Goal: Task Accomplishment & Management: Use online tool/utility

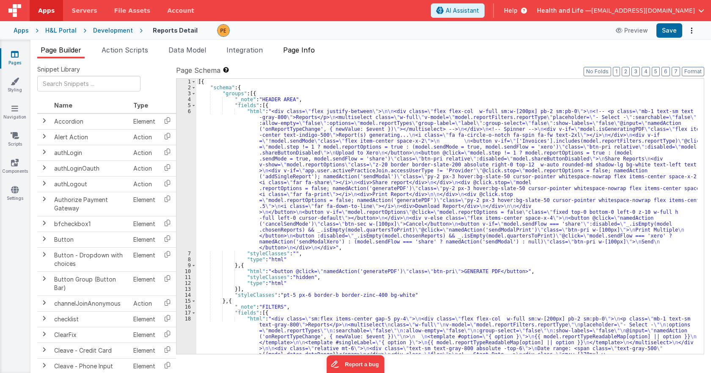
click at [297, 47] on span "Page Info" at bounding box center [299, 50] width 32 height 8
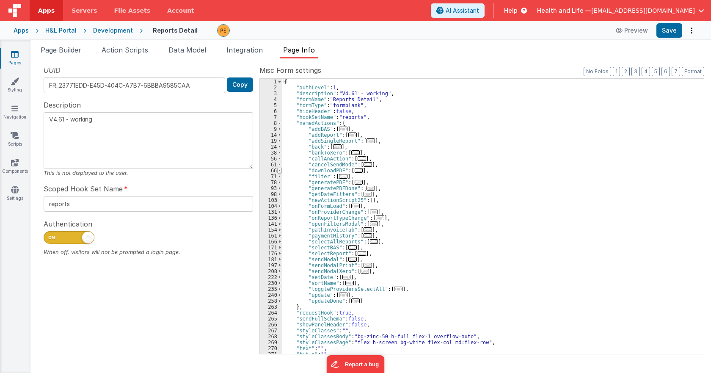
click at [280, 170] on span at bounding box center [279, 171] width 5 height 6
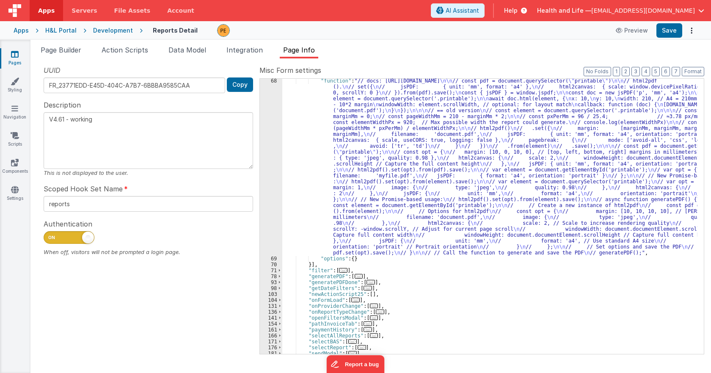
scroll to position [152, 0]
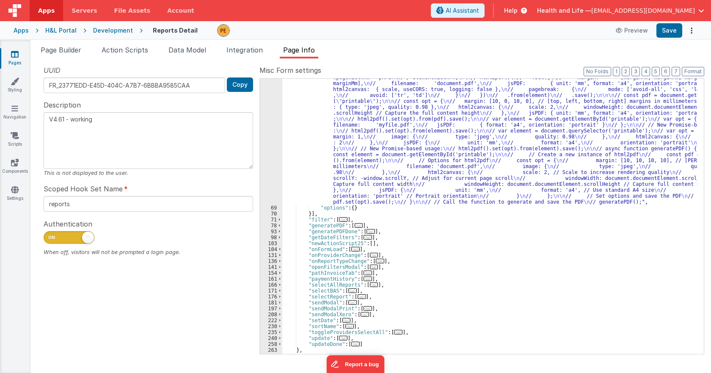
click at [311, 160] on div ""function" : "// docs: https://github.com/eKoopmans/html2pdf.js \n\n // const p…" at bounding box center [489, 256] width 415 height 459
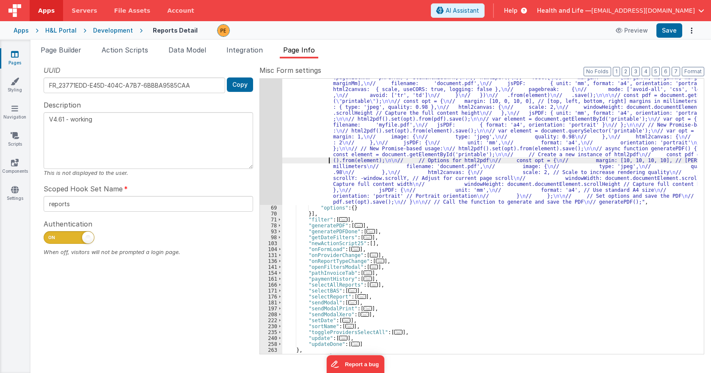
click at [272, 161] on div "68" at bounding box center [271, 116] width 22 height 178
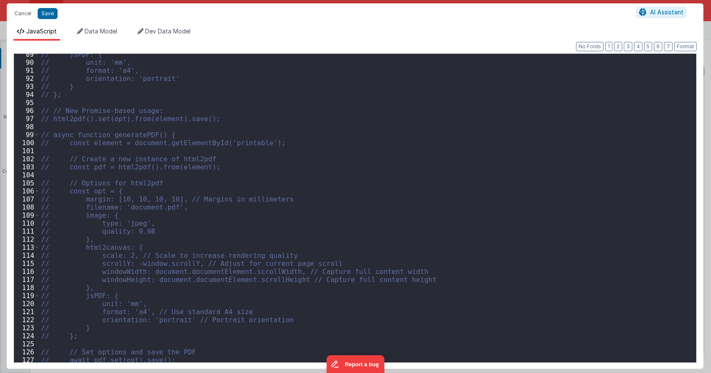
scroll to position [745, 0]
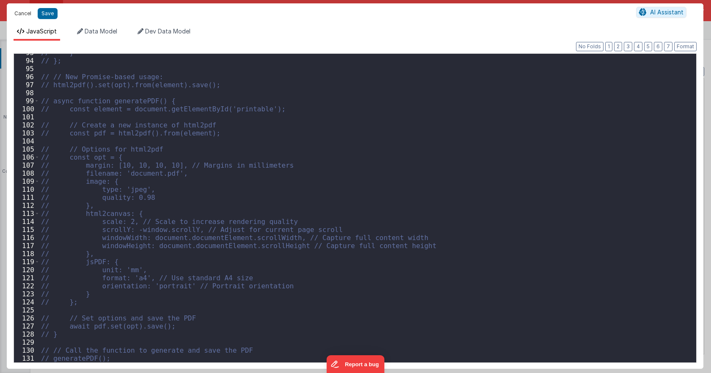
click at [25, 13] on button "Cancel" at bounding box center [22, 14] width 25 height 12
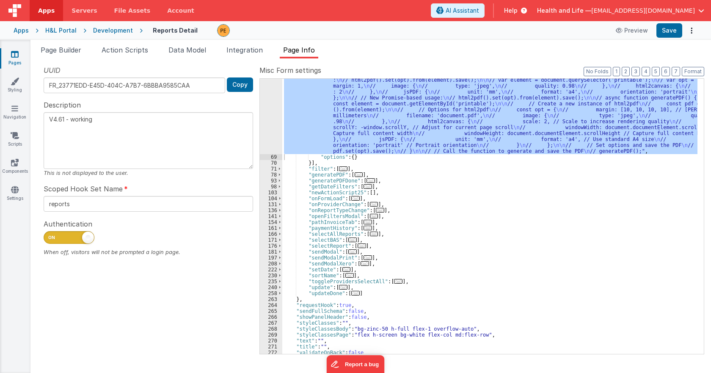
scroll to position [211, 0]
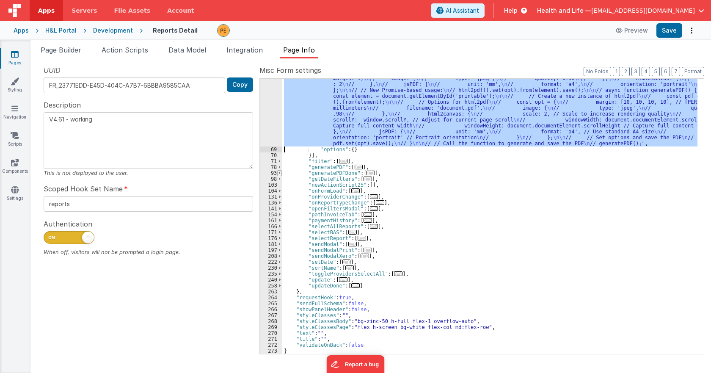
click at [281, 173] on span at bounding box center [279, 173] width 5 height 6
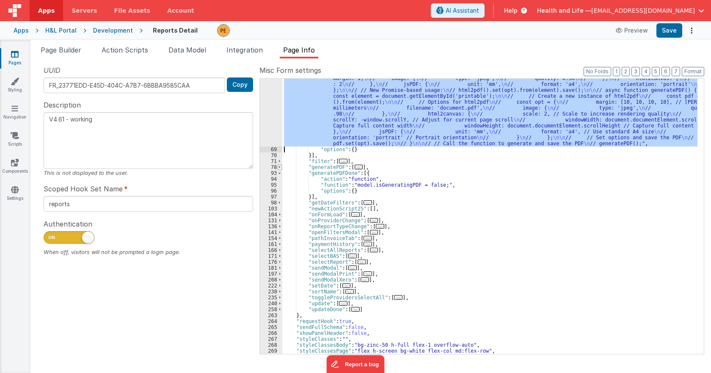
click at [280, 167] on span at bounding box center [279, 167] width 5 height 6
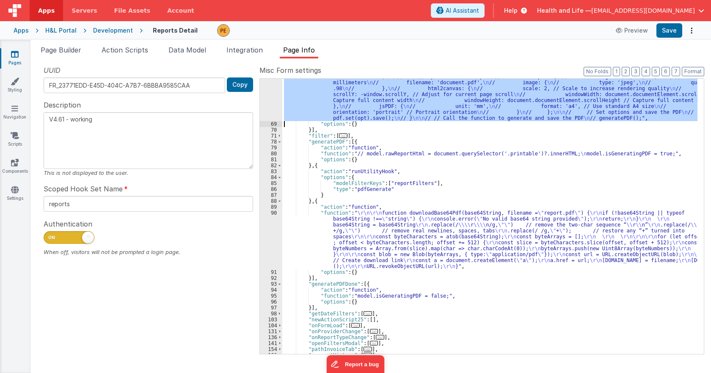
scroll to position [261, 0]
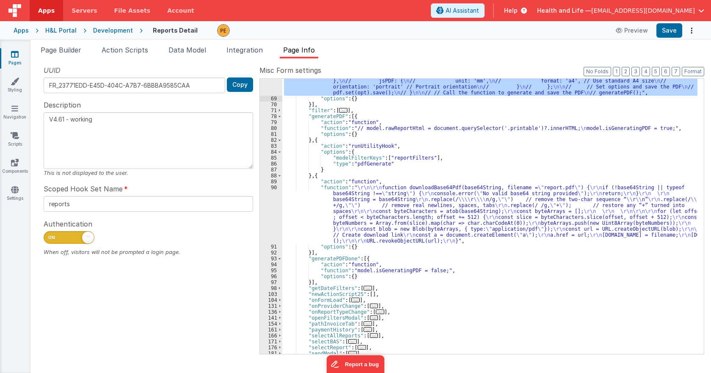
click at [309, 211] on div ""function" : "// docs: https://github.com/eKoopmans/html2pdf.js \n\n // const p…" at bounding box center [489, 147] width 415 height 459
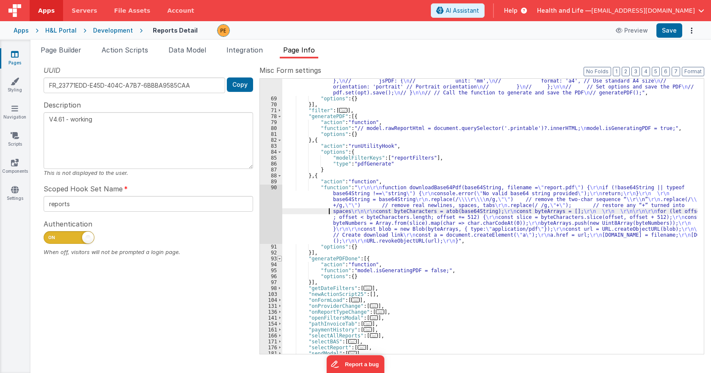
click at [279, 258] on span at bounding box center [279, 259] width 5 height 6
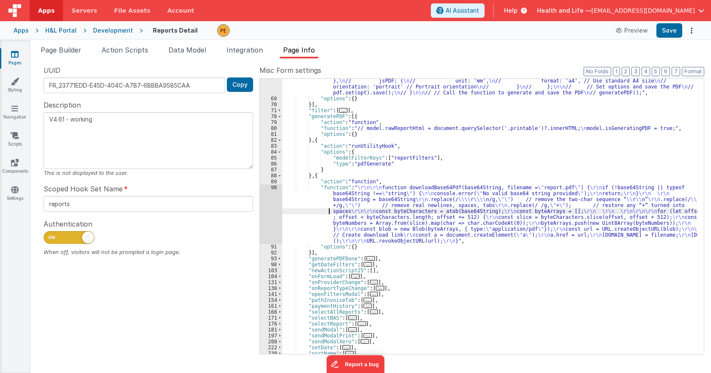
click at [313, 213] on div ""function" : "// docs: https://github.com/eKoopmans/html2pdf.js \n\n // const p…" at bounding box center [489, 147] width 415 height 459
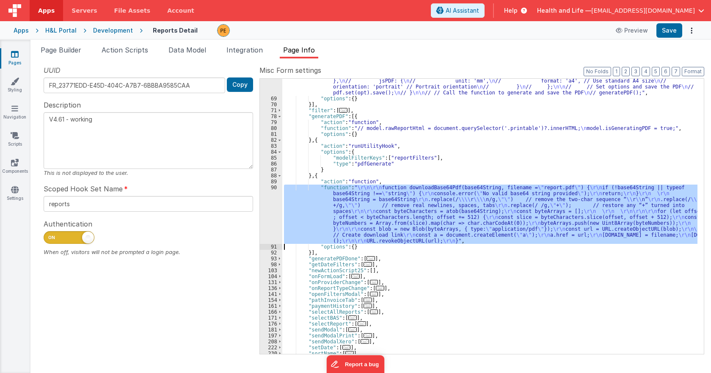
click at [276, 215] on div "90" at bounding box center [271, 213] width 22 height 59
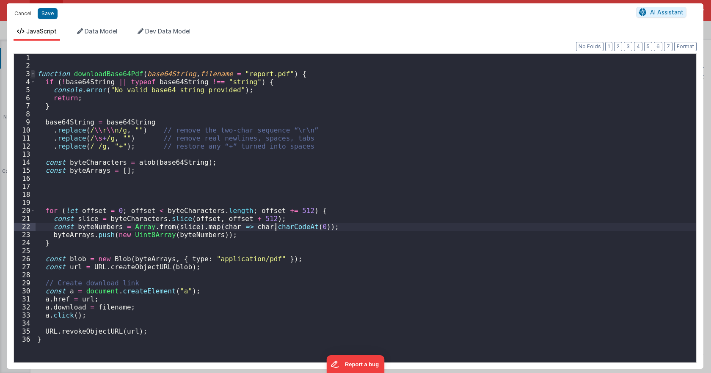
click at [33, 75] on span at bounding box center [32, 74] width 5 height 8
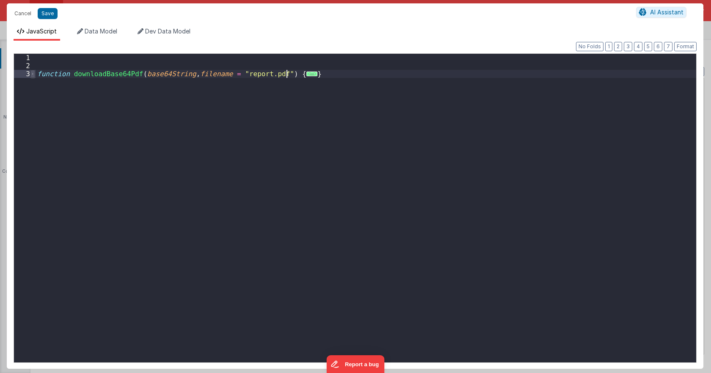
click at [33, 75] on span at bounding box center [32, 74] width 5 height 8
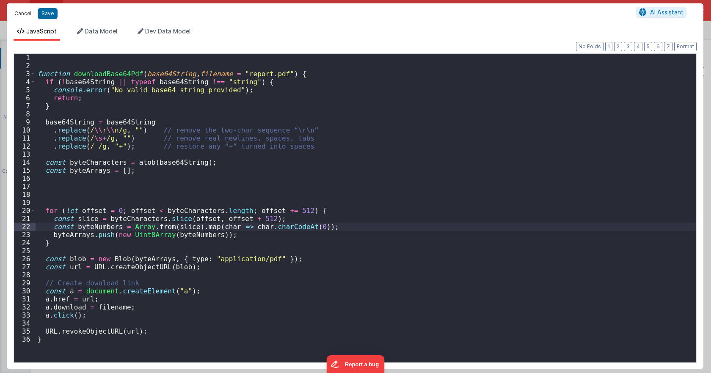
click at [25, 14] on button "Cancel" at bounding box center [22, 14] width 25 height 12
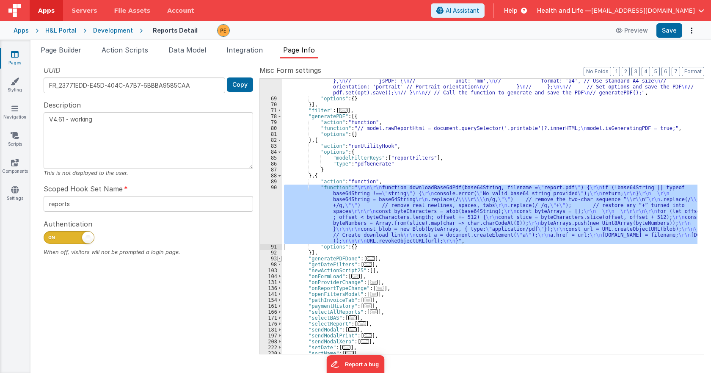
click at [282, 258] on span at bounding box center [279, 259] width 5 height 6
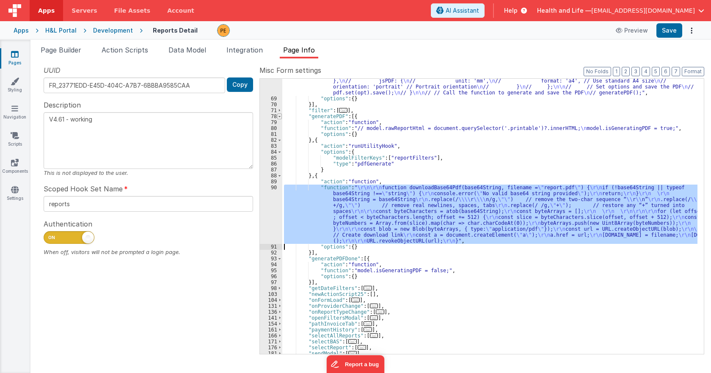
click at [279, 116] on span at bounding box center [279, 116] width 5 height 6
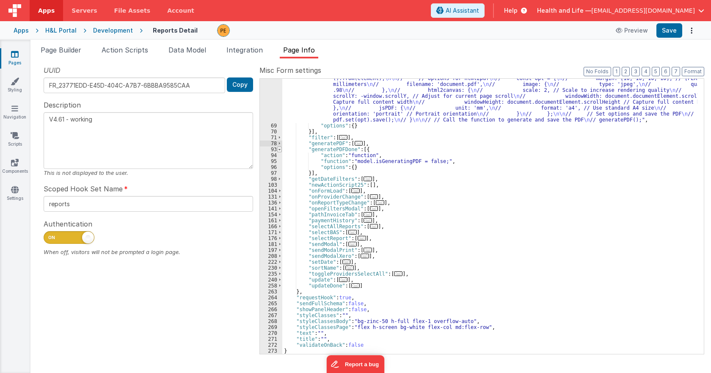
click at [278, 150] on span at bounding box center [279, 149] width 5 height 6
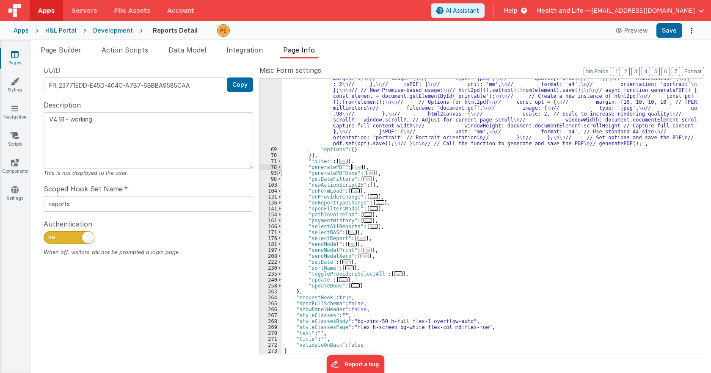
click at [281, 173] on span at bounding box center [279, 173] width 5 height 6
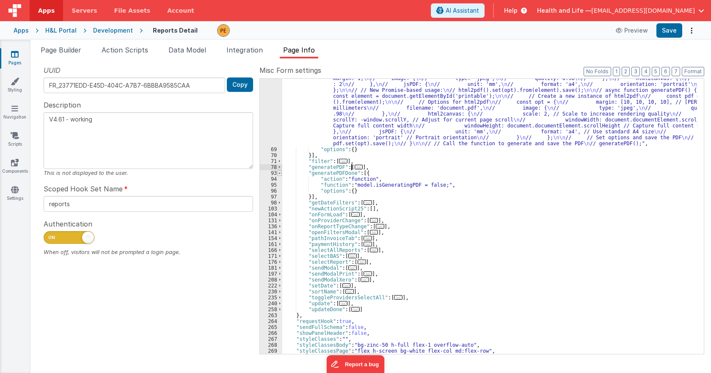
click at [281, 173] on span at bounding box center [279, 173] width 5 height 6
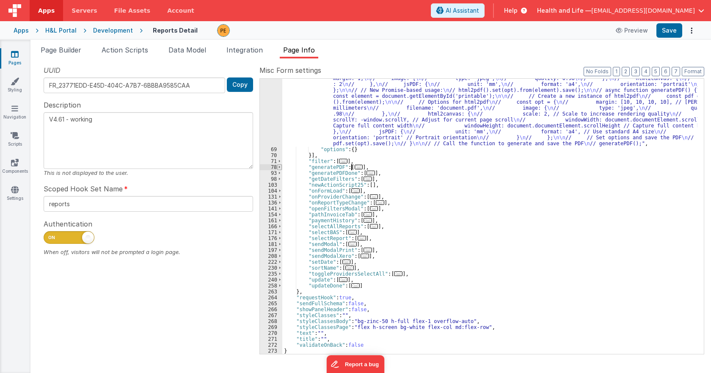
click at [281, 168] on span at bounding box center [279, 167] width 5 height 6
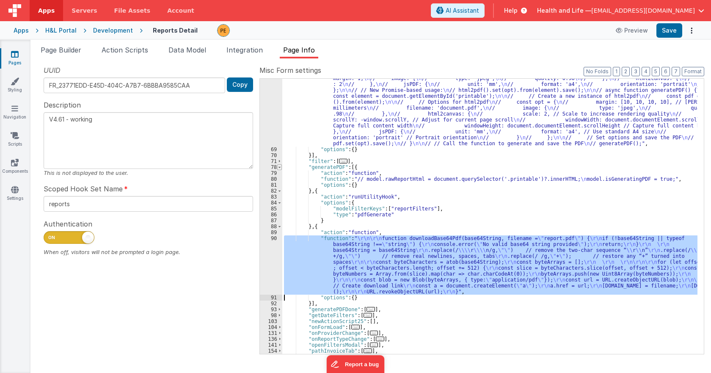
click at [281, 168] on span at bounding box center [279, 167] width 5 height 6
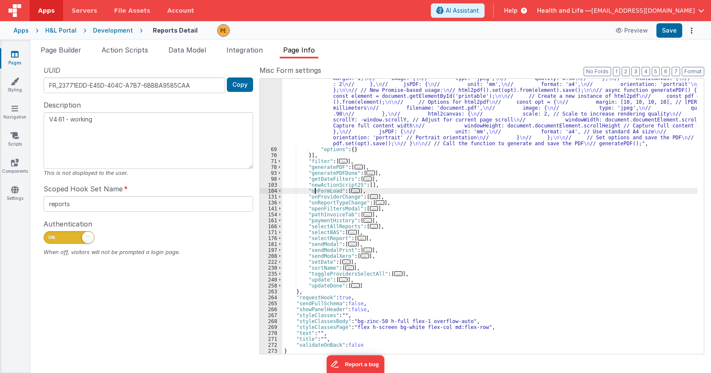
click at [315, 190] on div ""function" : "// docs: https://github.com/eKoopmans/html2pdf.js \n\n // const p…" at bounding box center [489, 198] width 415 height 459
click at [322, 195] on div ""function" : "// docs: https://github.com/eKoopmans/html2pdf.js \n\n // const p…" at bounding box center [489, 198] width 415 height 459
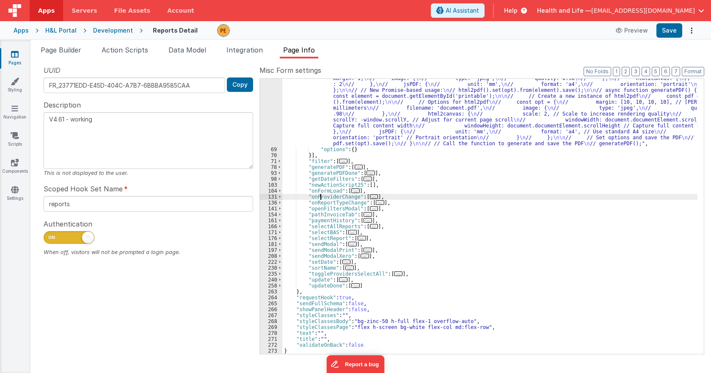
click at [322, 195] on div ""function" : "// docs: https://github.com/eKoopmans/html2pdf.js \n\n // const p…" at bounding box center [489, 198] width 415 height 459
click at [320, 201] on div ""function" : "// docs: https://github.com/eKoopmans/html2pdf.js \n\n // const p…" at bounding box center [489, 198] width 415 height 459
click at [318, 209] on div ""function" : "// docs: https://github.com/eKoopmans/html2pdf.js \n\n // const p…" at bounding box center [489, 198] width 415 height 459
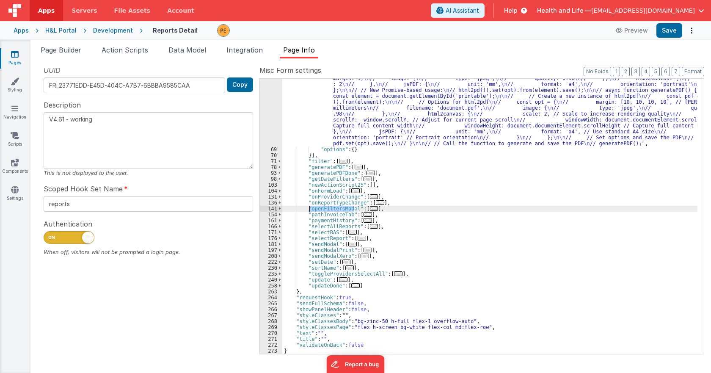
click at [321, 215] on div ""function" : "// docs: https://github.com/eKoopmans/html2pdf.js \n\n // const p…" at bounding box center [489, 198] width 415 height 459
click at [321, 223] on div ""function" : "// docs: https://github.com/eKoopmans/html2pdf.js \n\n // const p…" at bounding box center [489, 198] width 415 height 459
click at [321, 226] on div ""function" : "// docs: https://github.com/eKoopmans/html2pdf.js \n\n // const p…" at bounding box center [489, 198] width 415 height 459
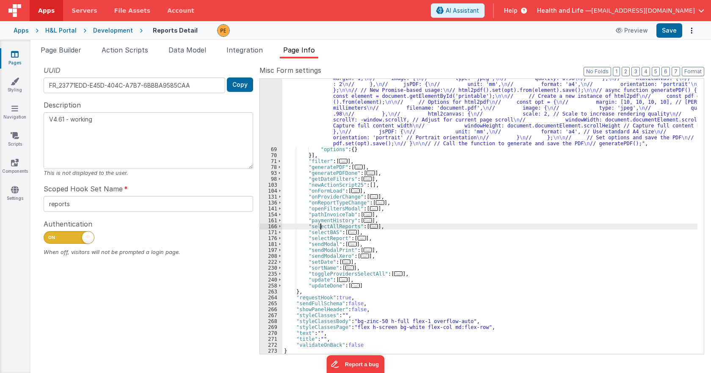
click at [321, 226] on div ""function" : "// docs: https://github.com/eKoopmans/html2pdf.js \n\n // const p…" at bounding box center [489, 198] width 415 height 459
click at [319, 231] on div ""function" : "// docs: https://github.com/eKoopmans/html2pdf.js \n\n // const p…" at bounding box center [489, 198] width 415 height 459
click at [319, 236] on div ""function" : "// docs: https://github.com/eKoopmans/html2pdf.js \n\n // const p…" at bounding box center [489, 198] width 415 height 459
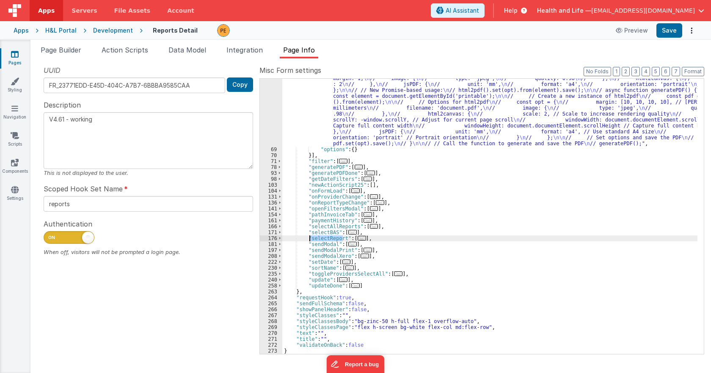
click at [318, 241] on div ""function" : "// docs: https://github.com/eKoopmans/html2pdf.js \n\n // const p…" at bounding box center [489, 198] width 415 height 459
click at [280, 250] on span at bounding box center [280, 250] width 5 height 6
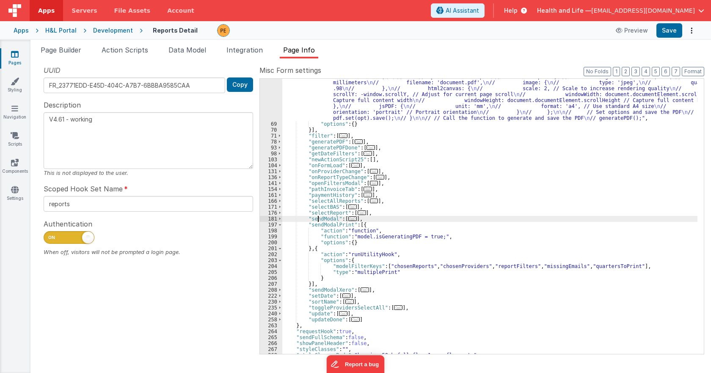
scroll to position [261, 0]
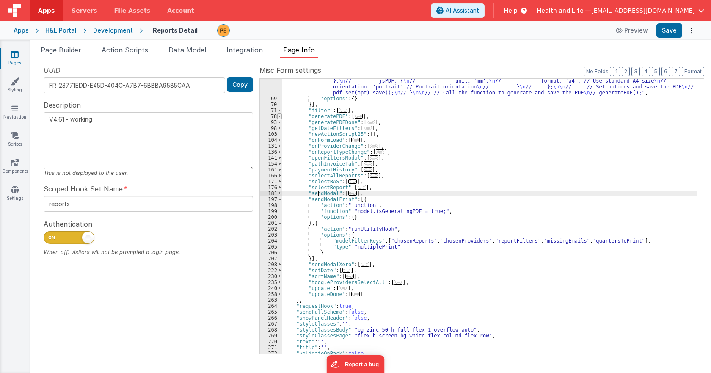
click at [280, 116] on span at bounding box center [279, 116] width 5 height 6
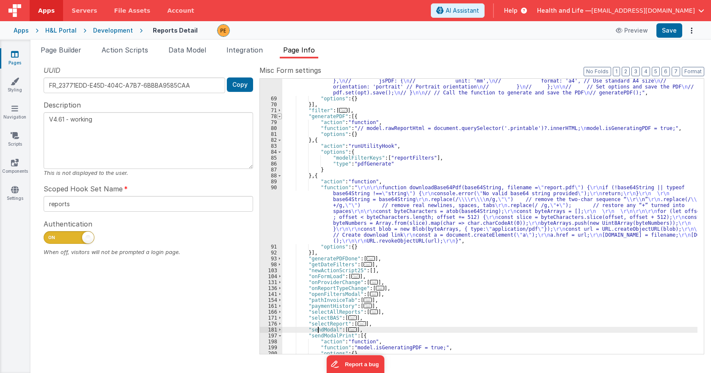
click at [280, 116] on span at bounding box center [279, 116] width 5 height 6
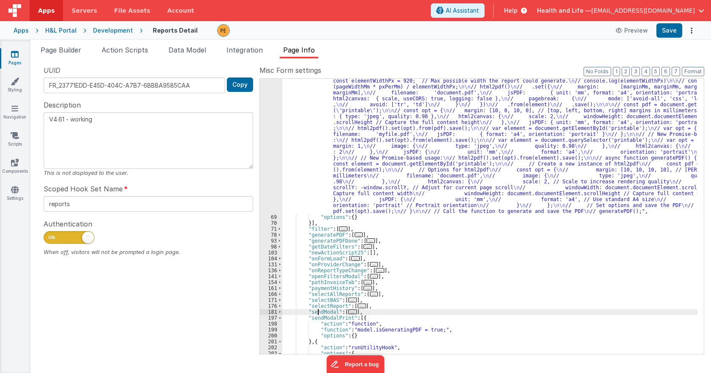
scroll to position [143, 0]
click at [278, 234] on span at bounding box center [279, 235] width 5 height 6
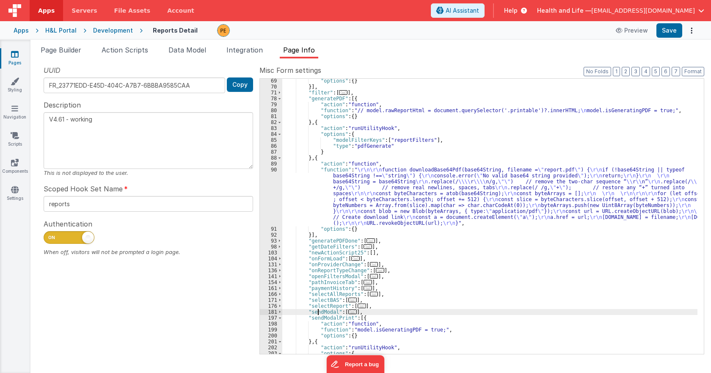
scroll to position [406, 0]
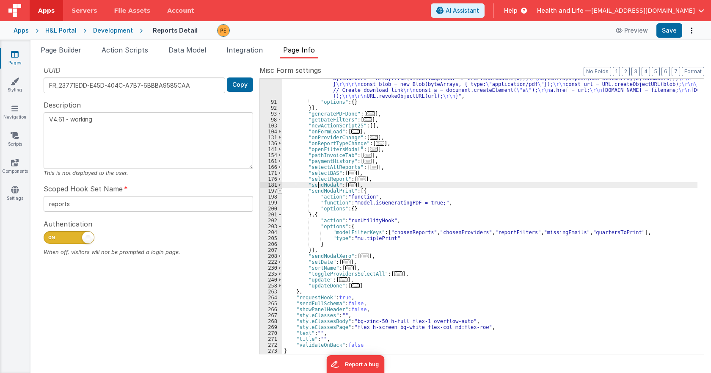
click at [278, 191] on span at bounding box center [280, 191] width 5 height 6
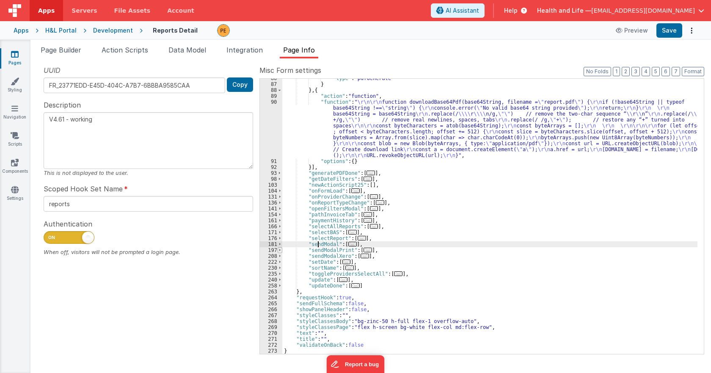
click at [278, 250] on span at bounding box center [280, 250] width 5 height 6
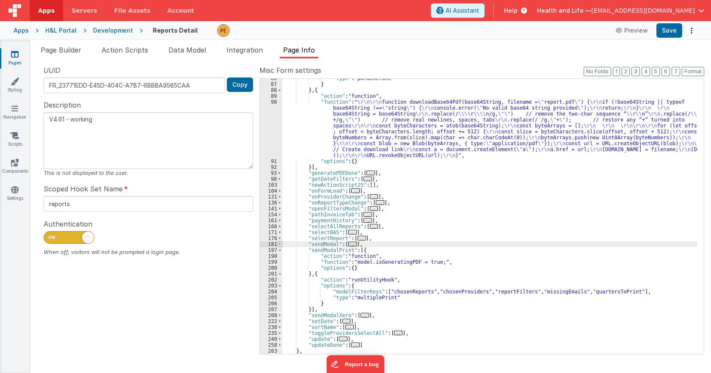
click at [278, 244] on span at bounding box center [280, 244] width 5 height 6
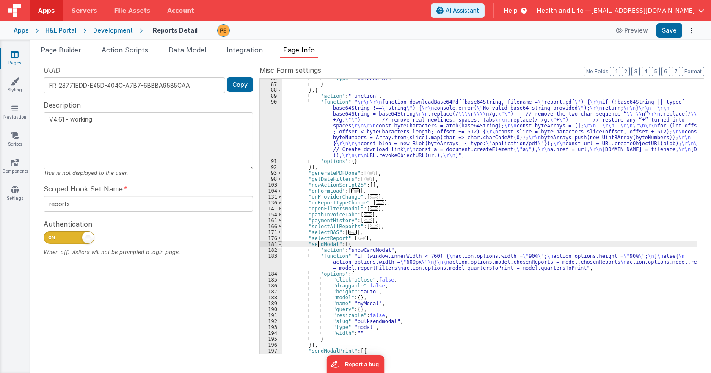
click at [278, 244] on span at bounding box center [280, 244] width 5 height 6
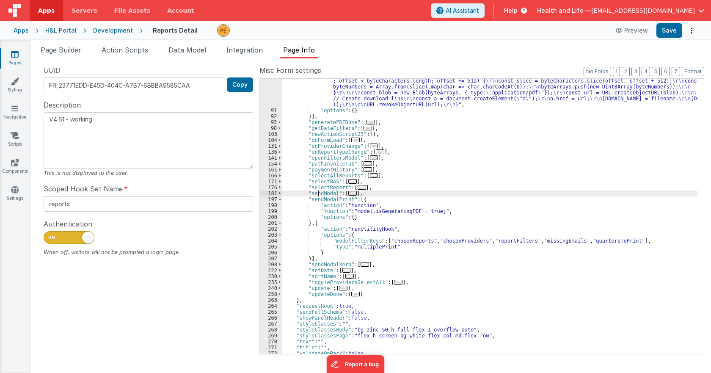
scroll to position [398, 0]
click at [278, 267] on span at bounding box center [280, 264] width 5 height 6
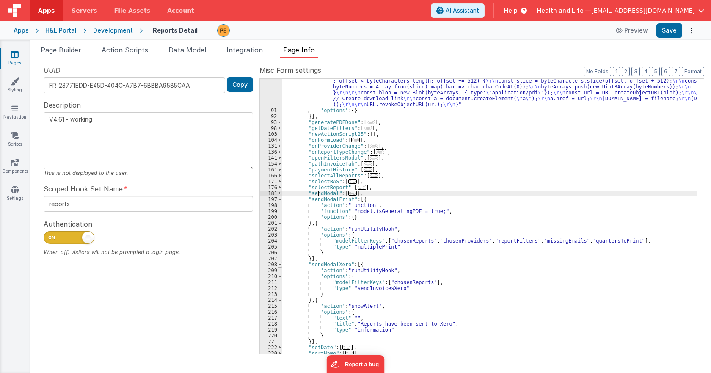
click at [278, 267] on span at bounding box center [280, 264] width 5 height 6
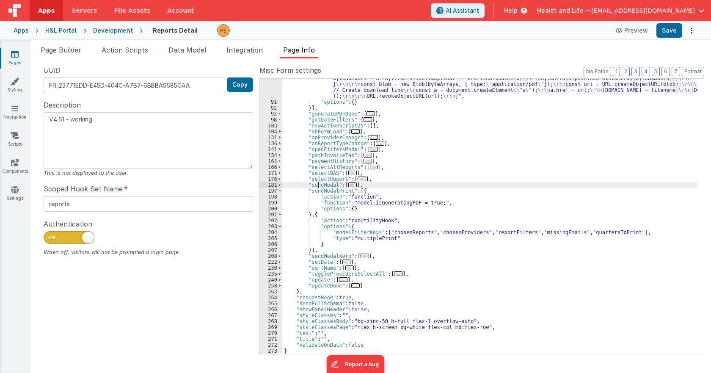
scroll to position [406, 0]
click at [281, 284] on span at bounding box center [280, 286] width 5 height 6
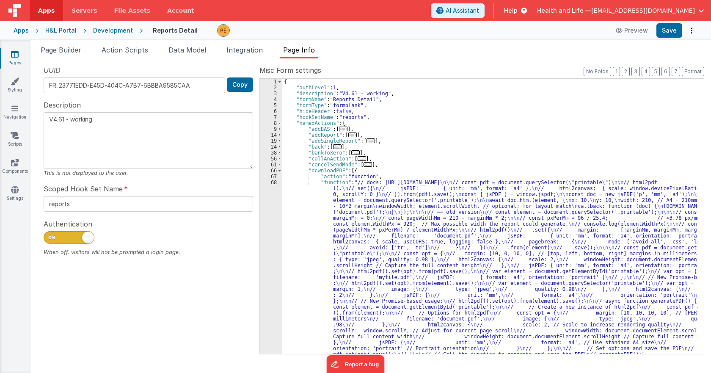
scroll to position [0, 0]
click at [280, 157] on span at bounding box center [279, 159] width 5 height 6
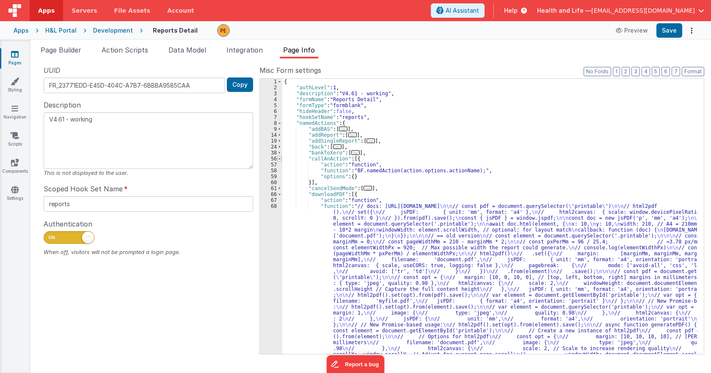
click at [280, 157] on span at bounding box center [279, 159] width 5 height 6
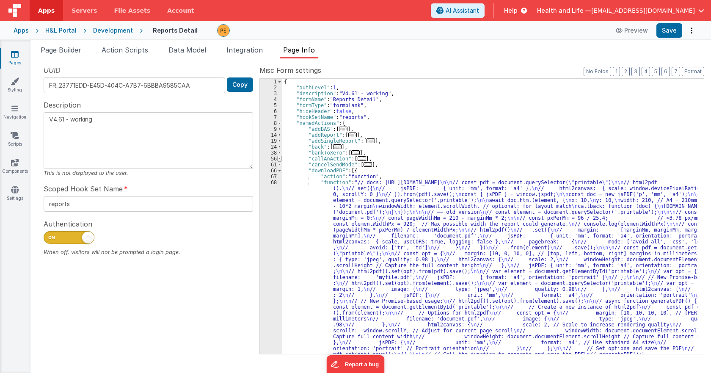
click at [280, 157] on span at bounding box center [279, 159] width 5 height 6
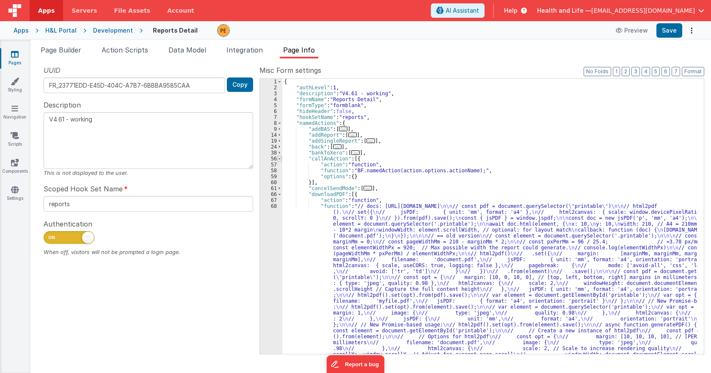
click at [280, 157] on span at bounding box center [279, 159] width 5 height 6
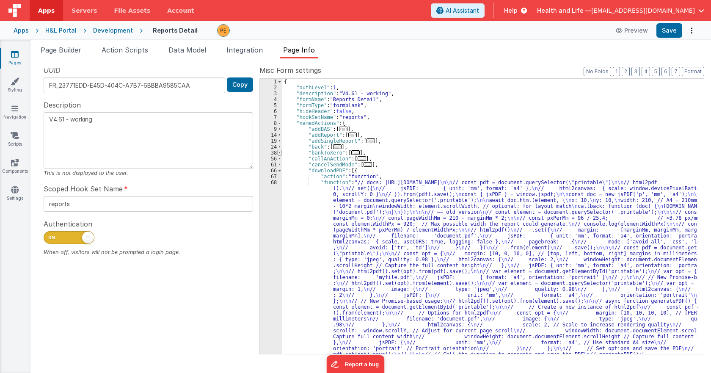
click at [280, 154] on span at bounding box center [279, 153] width 5 height 6
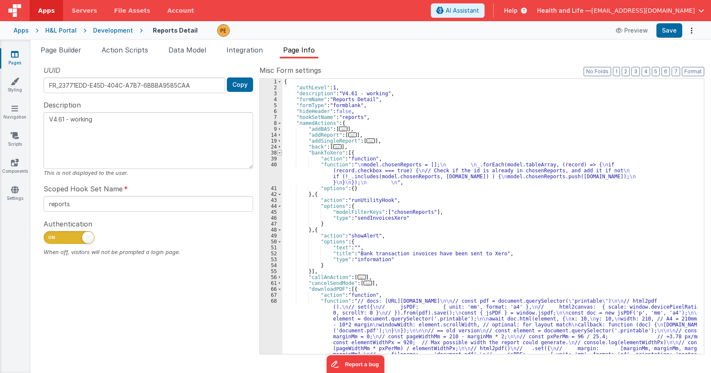
click at [280, 154] on span at bounding box center [279, 153] width 5 height 6
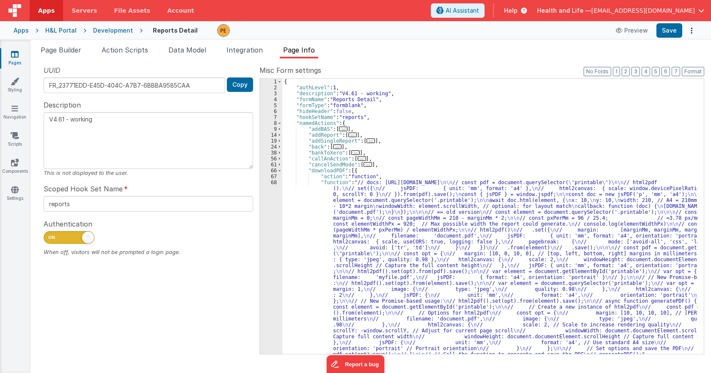
click at [119, 33] on div "Development" at bounding box center [113, 30] width 40 height 8
